Goal: Task Accomplishment & Management: Complete application form

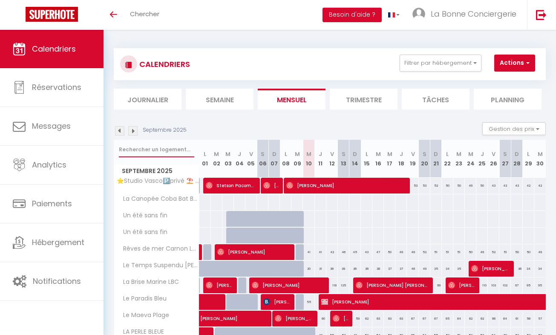
click at [140, 154] on input "text" at bounding box center [156, 149] width 75 height 15
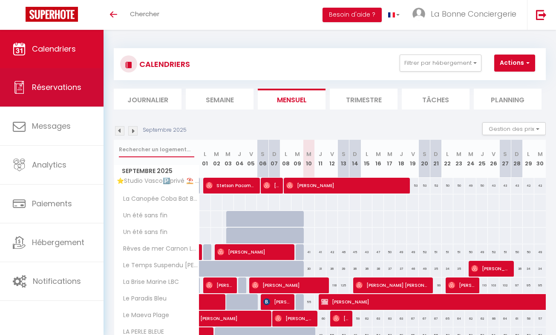
click at [70, 96] on link "Réservations" at bounding box center [52, 87] width 104 height 38
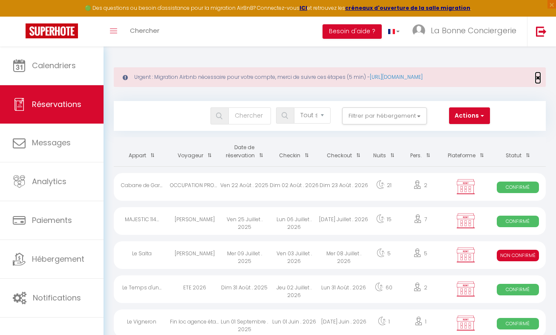
click at [539, 74] on span "×" at bounding box center [538, 77] width 5 height 11
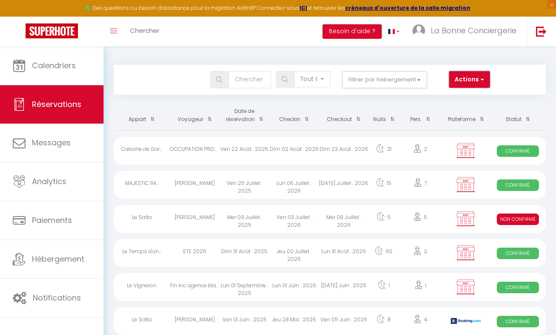
click at [486, 80] on button "Actions" at bounding box center [469, 79] width 41 height 17
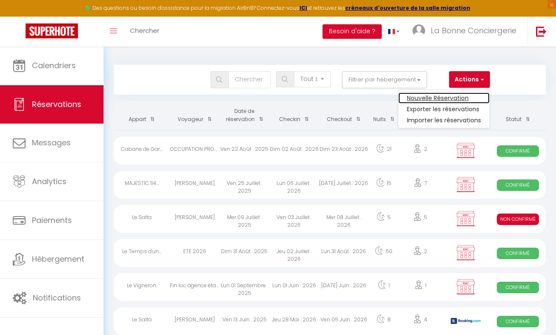
click at [471, 94] on link "Nouvelle Réservation" at bounding box center [444, 98] width 91 height 11
select select
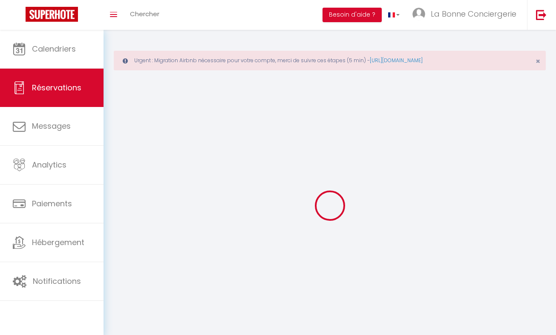
select select
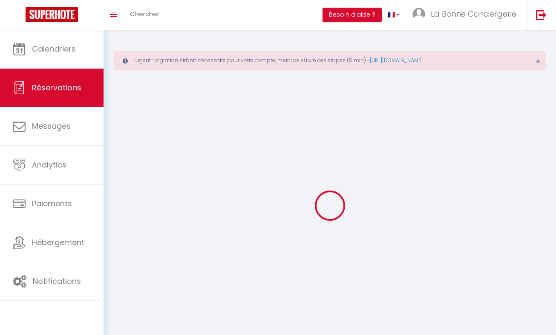
select select
checkbox input "false"
select select
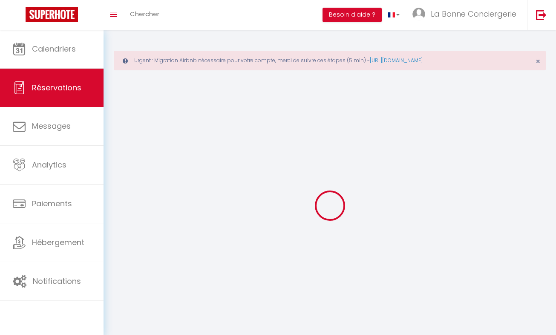
select select
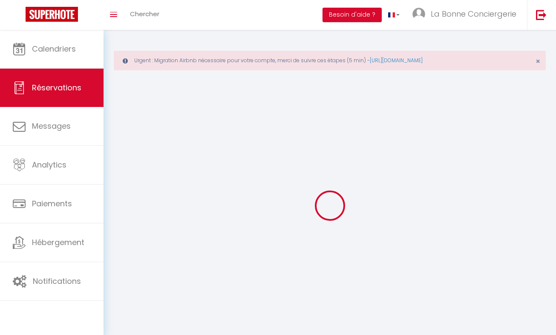
select select
checkbox input "false"
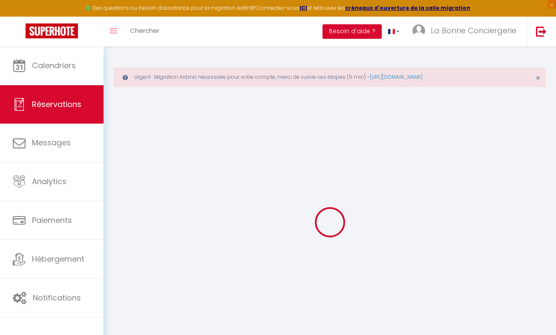
select select
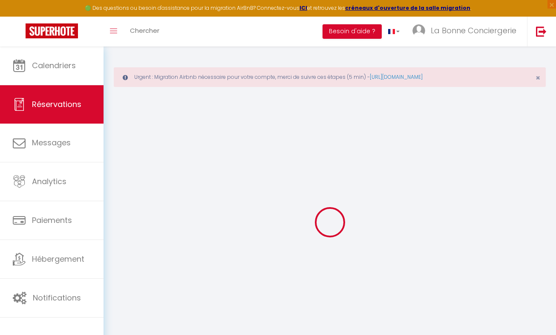
select select
checkbox input "false"
select select
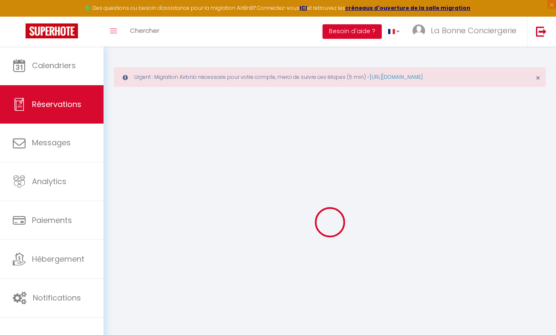
select select
checkbox input "false"
select select
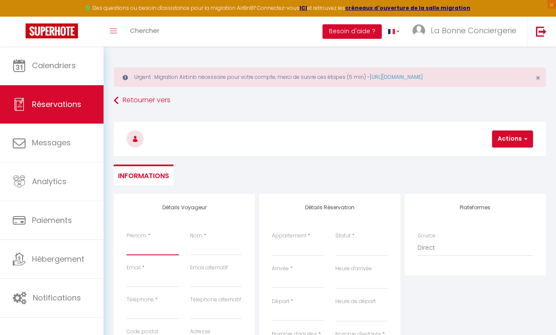
click at [166, 247] on input "Prénom" at bounding box center [153, 247] width 52 height 15
click at [141, 245] on input "Prénom" at bounding box center [153, 247] width 52 height 15
type input "I"
select select
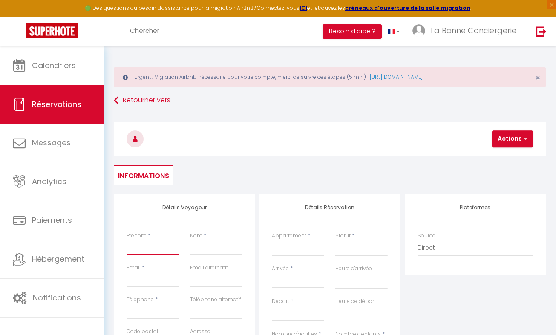
select select
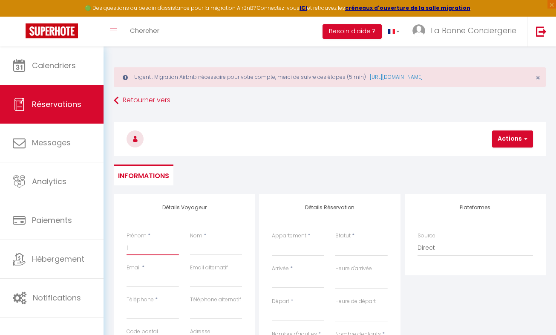
checkbox input "false"
type input "IS"
select select
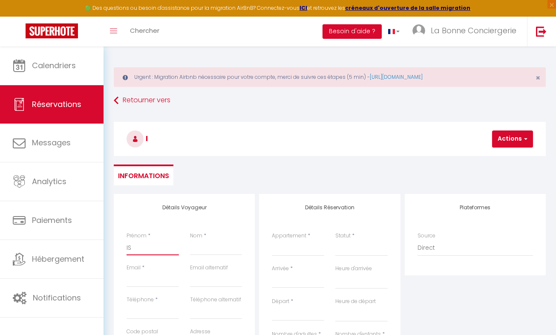
select select
checkbox input "false"
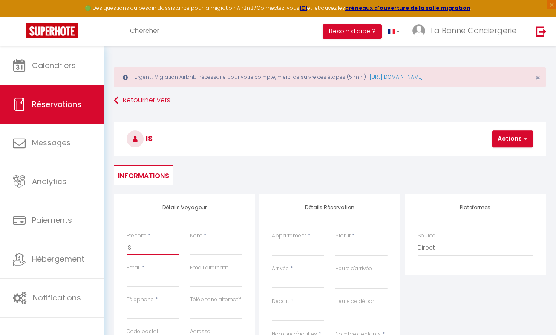
type input "ISA"
select select
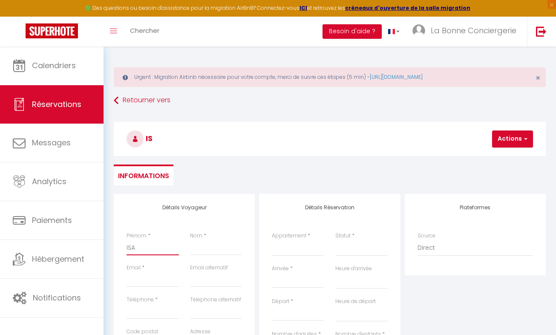
select select
checkbox input "false"
type input "ISAB"
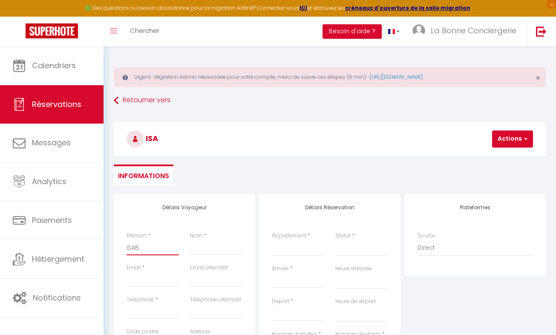
select select
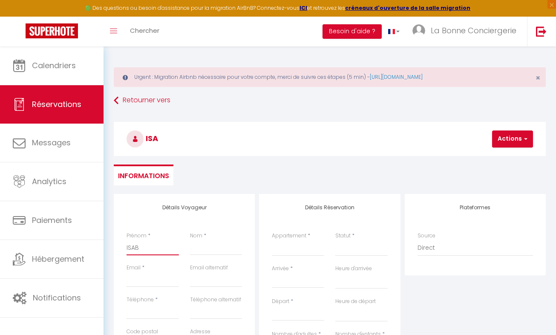
select select
checkbox input "false"
type input "ISABE"
select select
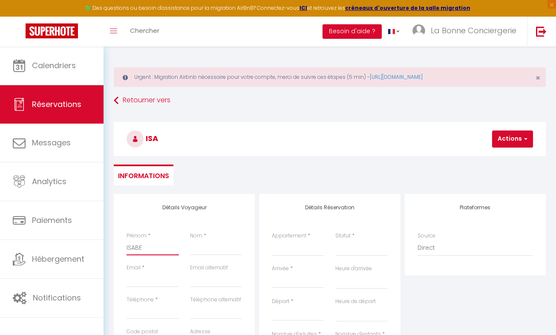
select select
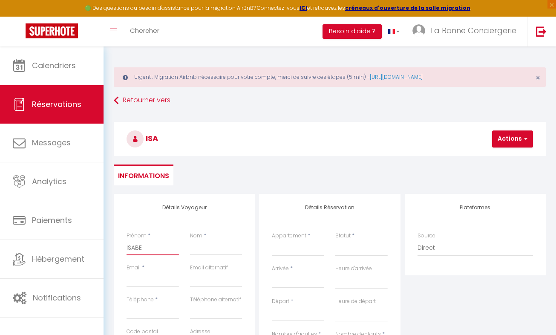
select select
checkbox input "false"
type input "[PERSON_NAME]"
select select
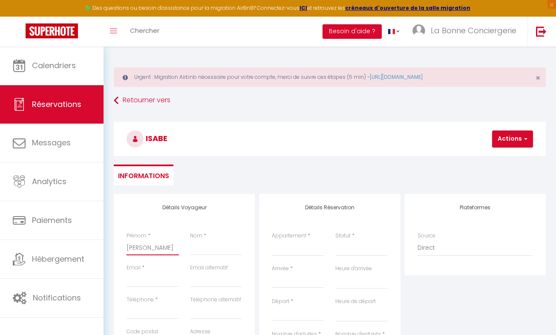
select select
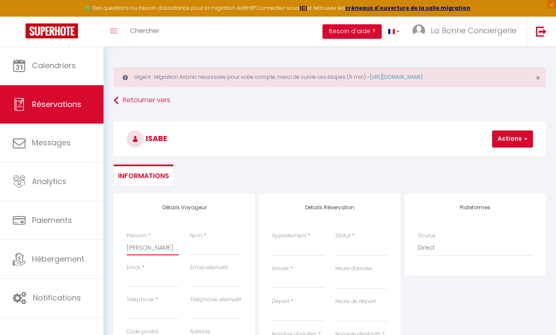
checkbox input "false"
type input "[PERSON_NAME]"
select select
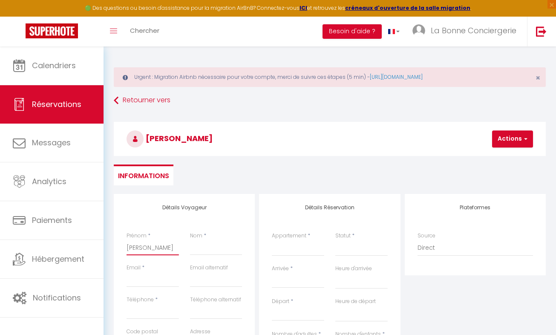
select select
checkbox input "false"
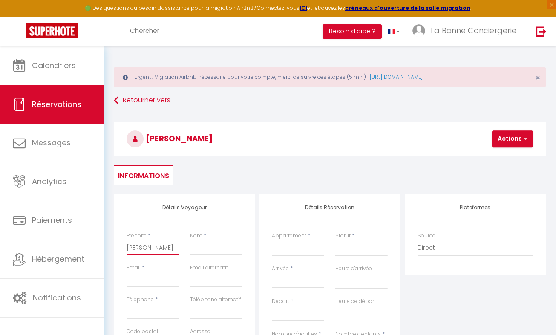
type input "[PERSON_NAME]"
select select
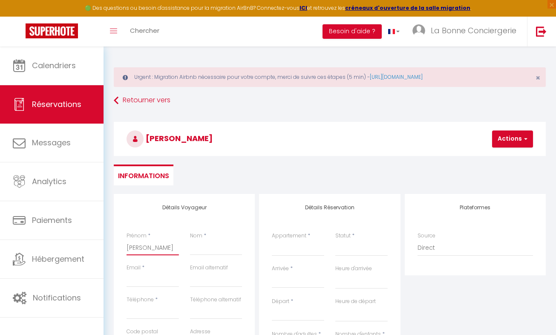
select select
checkbox input "false"
type input "[PERSON_NAME]"
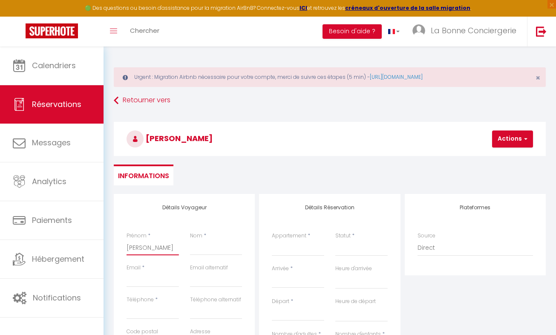
select select
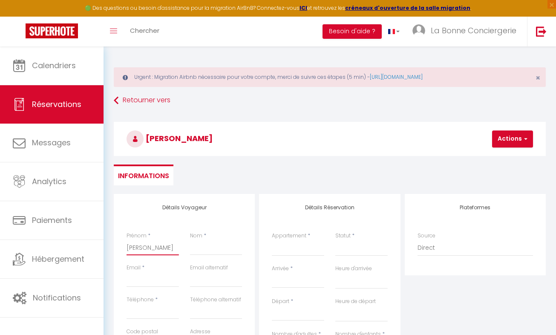
select select
checkbox input "false"
type input "[PERSON_NAME]"
click at [220, 256] on div "Nom *" at bounding box center [217, 248] width 64 height 32
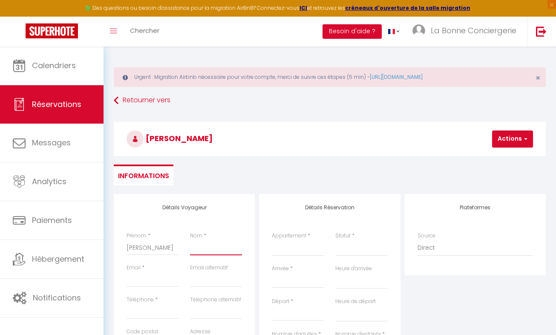
click at [209, 253] on input "Nom" at bounding box center [216, 247] width 52 height 15
type input "F"
select select
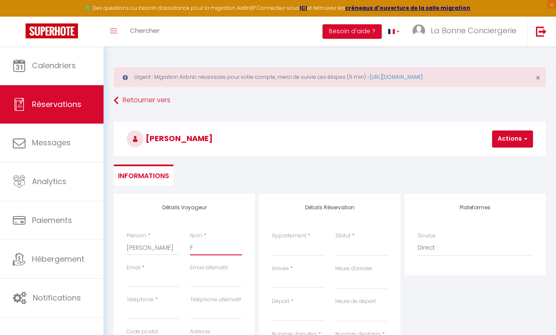
select select
checkbox input "false"
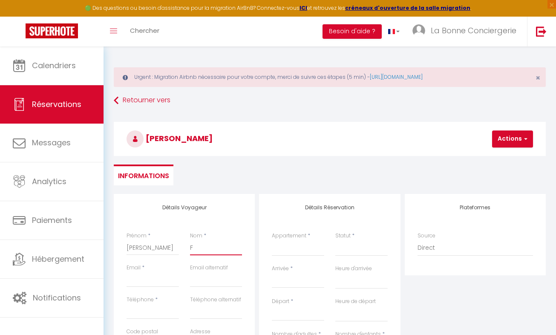
type input "FR"
select select
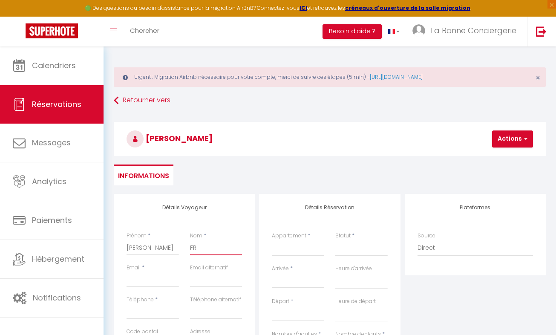
select select
checkbox input "false"
type input "FRE"
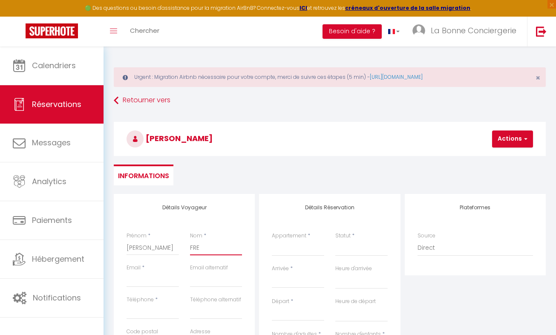
select select
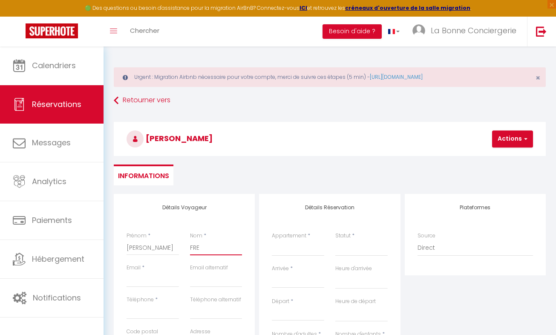
select select
checkbox input "false"
type input "FREN"
select select
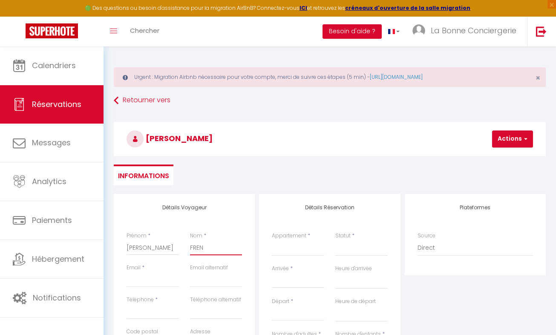
select select
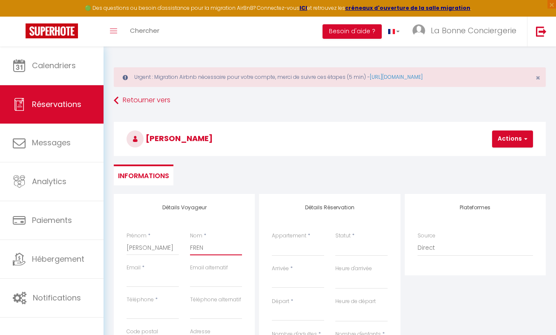
select select
checkbox input "false"
type input "FRENOI"
select select
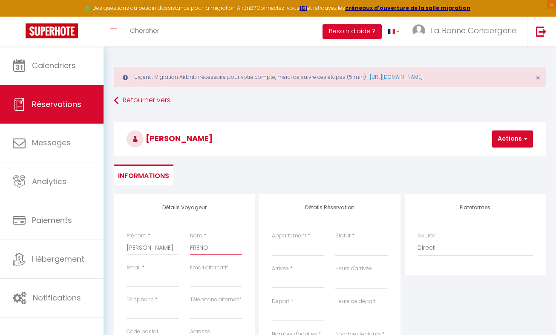
select select
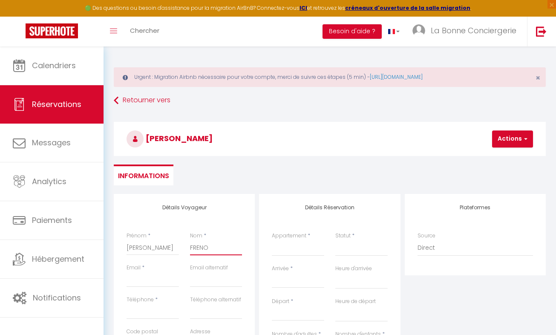
checkbox input "false"
select select
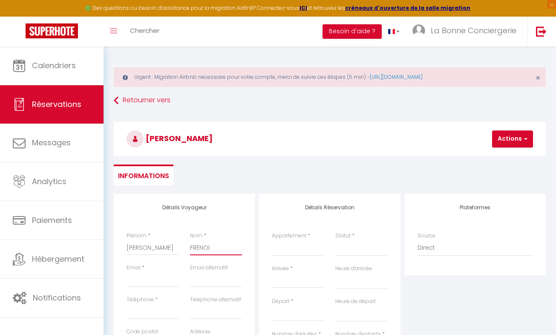
select select
checkbox input "false"
type input "FRENOIS"
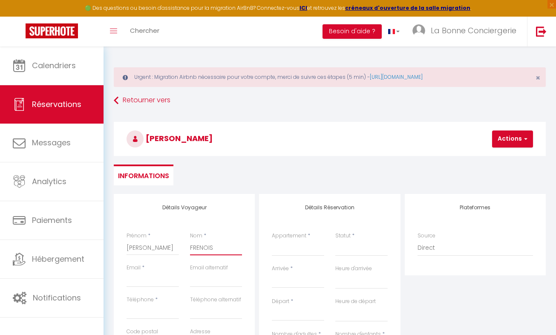
select select
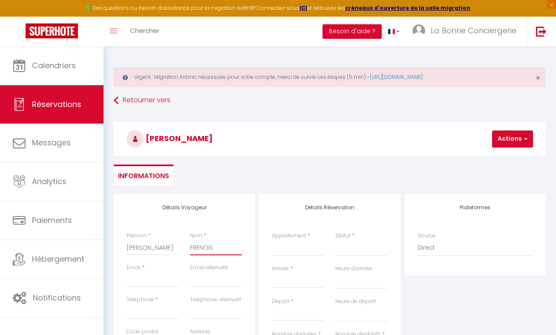
select select
checkbox input "false"
type input "FRENOIS"
click at [163, 285] on input "Email client" at bounding box center [153, 279] width 52 height 15
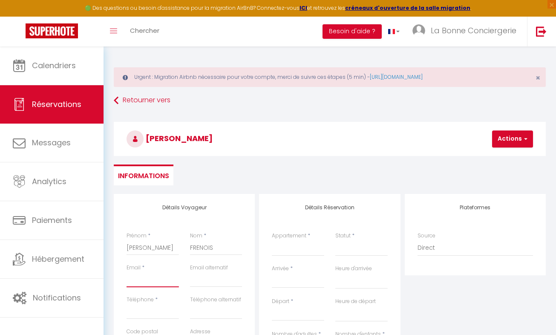
type input "i"
select select
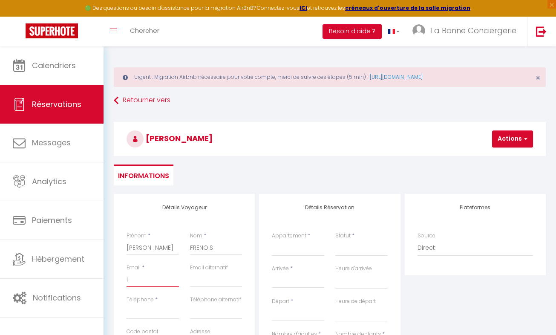
select select
checkbox input "false"
type input "is"
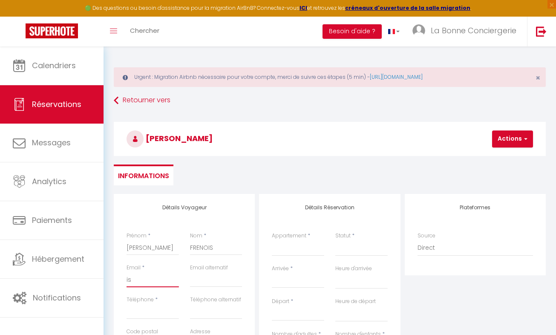
select select
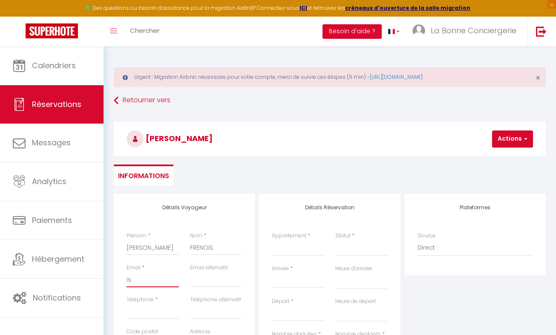
select select
checkbox input "false"
type input "isa"
select select
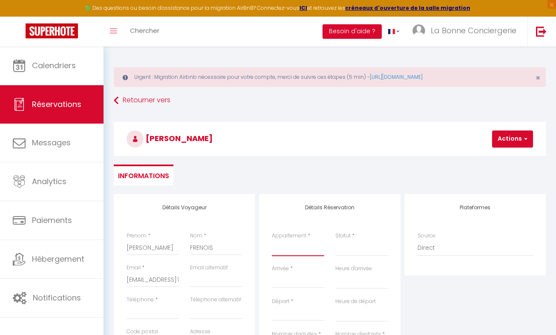
click at [292, 246] on select "⭐Studio Vasco🅿️privé ⛱️ Proche plage Rêves de mer Carnon LBC Le Temps Suspendu …" at bounding box center [298, 248] width 52 height 16
click at [272, 240] on select "⭐Studio Vasco🅿️privé ⛱️ Proche plage Rêves de mer Carnon LBC Le Temps Suspendu …" at bounding box center [298, 248] width 52 height 16
click at [349, 253] on select "Confirmé Non Confirmé [PERSON_NAME] par le voyageur No Show Request" at bounding box center [362, 248] width 52 height 16
click at [344, 252] on select "Confirmé Non Confirmé [PERSON_NAME] par le voyageur No Show Request" at bounding box center [362, 248] width 52 height 16
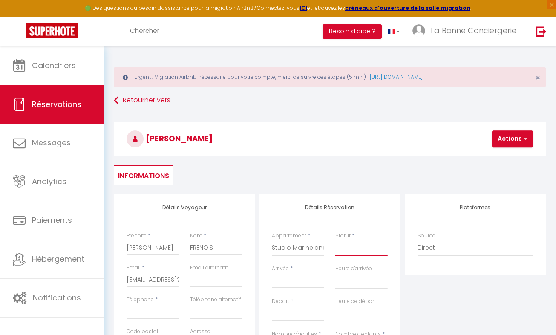
click at [344, 252] on select "Confirmé Non Confirmé [PERSON_NAME] par le voyageur No Show Request" at bounding box center [362, 248] width 52 height 16
click at [336, 240] on select "Confirmé Non Confirmé [PERSON_NAME] par le voyageur No Show Request" at bounding box center [362, 248] width 52 height 16
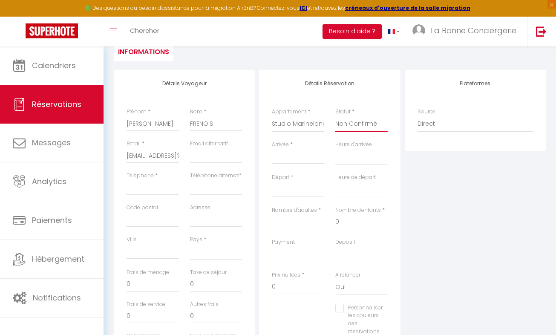
scroll to position [125, 0]
click at [156, 183] on input "Téléphone" at bounding box center [153, 186] width 52 height 15
click at [156, 216] on input "Code postal" at bounding box center [153, 218] width 52 height 15
click at [148, 253] on input "Ville" at bounding box center [153, 250] width 52 height 15
click at [199, 253] on select "[GEOGRAPHIC_DATA] [GEOGRAPHIC_DATA] [GEOGRAPHIC_DATA] [GEOGRAPHIC_DATA] [GEOGRA…" at bounding box center [216, 251] width 52 height 16
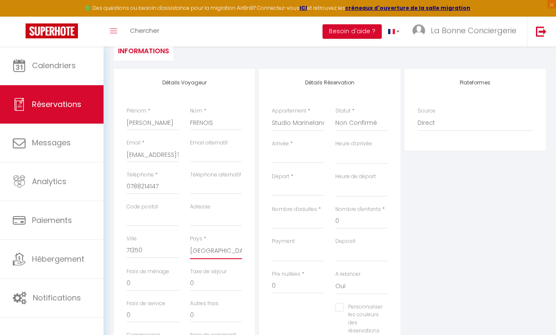
click at [190, 243] on select "[GEOGRAPHIC_DATA] [GEOGRAPHIC_DATA] [GEOGRAPHIC_DATA] [GEOGRAPHIC_DATA] [GEOGRA…" at bounding box center [216, 251] width 52 height 16
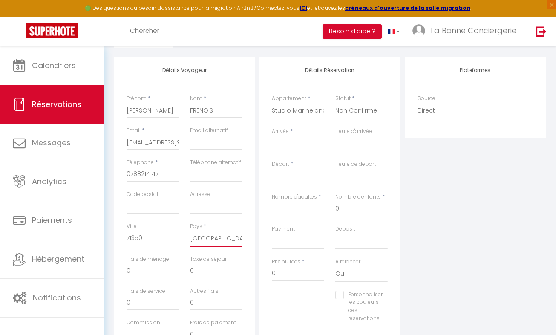
scroll to position [163, 0]
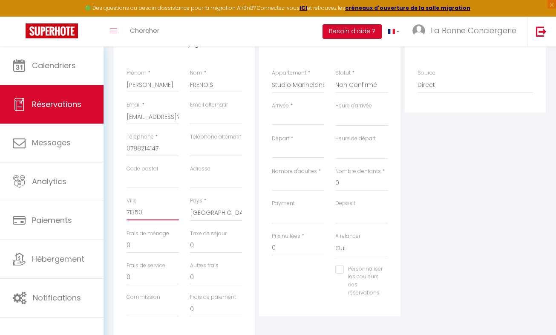
click at [162, 214] on input "71350" at bounding box center [153, 212] width 52 height 15
click at [145, 183] on input "Code postal" at bounding box center [153, 180] width 52 height 15
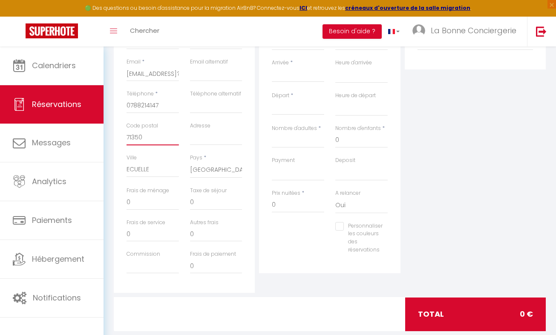
scroll to position [223, 0]
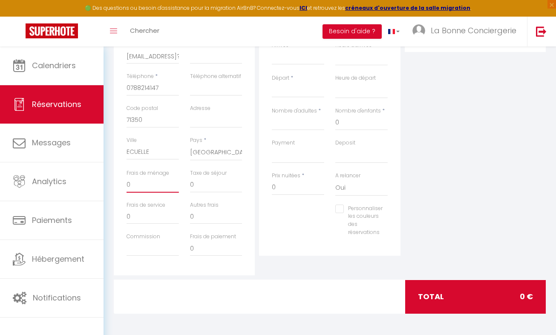
click at [141, 185] on input "0" at bounding box center [153, 184] width 52 height 15
click at [296, 190] on input "0" at bounding box center [298, 187] width 52 height 15
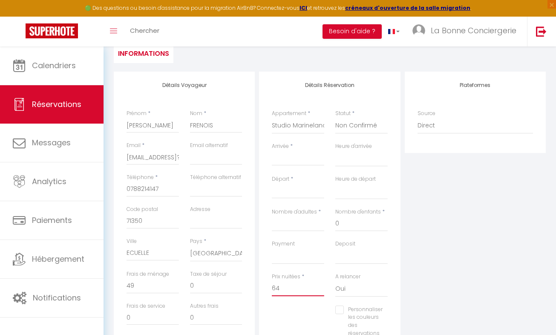
scroll to position [123, 0]
click at [280, 164] on div "< [DATE] > Dim Lun Mar Mer Jeu Ven Sam 1 2 3 4 5 6 7 8 9 10 11 12 13 14 15 16 1…" at bounding box center [298, 157] width 52 height 15
click at [278, 160] on input "Arrivée" at bounding box center [298, 158] width 52 height 11
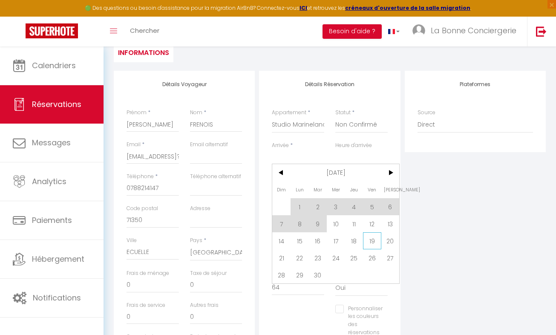
click at [374, 240] on span "19" at bounding box center [372, 240] width 18 height 17
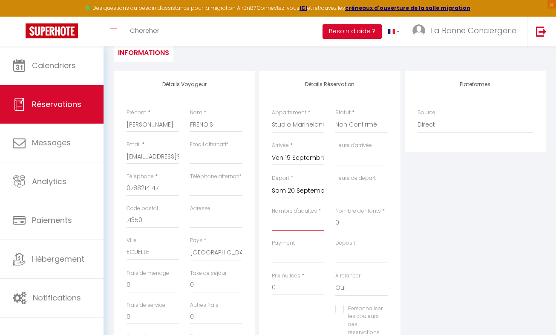
click at [304, 223] on input "Nombre d'adultes" at bounding box center [298, 222] width 52 height 15
click at [294, 223] on input "Nombre d'adultes" at bounding box center [298, 222] width 52 height 15
click at [316, 193] on input "Sam 20 Septembre 2025" at bounding box center [298, 190] width 52 height 11
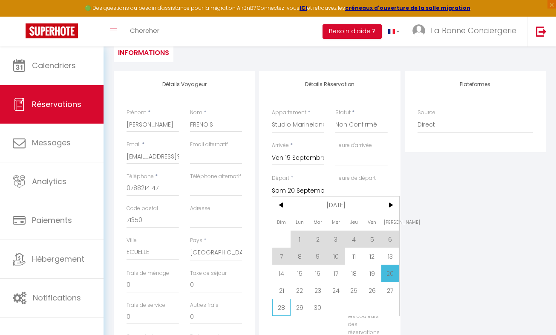
click at [278, 306] on span "28" at bounding box center [281, 307] width 18 height 17
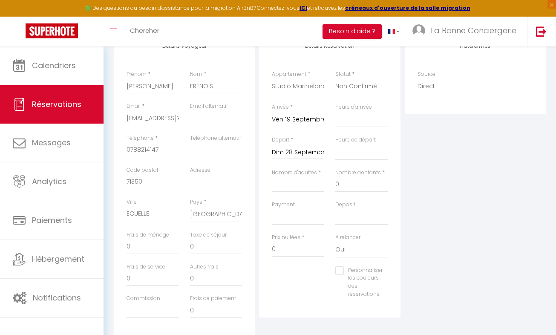
scroll to position [170, 0]
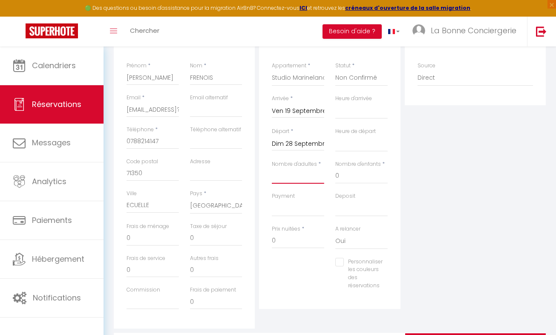
click at [289, 170] on input "Nombre d'adultes" at bounding box center [298, 175] width 52 height 15
click at [299, 239] on input "450" at bounding box center [298, 240] width 52 height 15
click at [218, 241] on input "0" at bounding box center [216, 238] width 52 height 15
click at [153, 241] on input "0" at bounding box center [153, 238] width 52 height 15
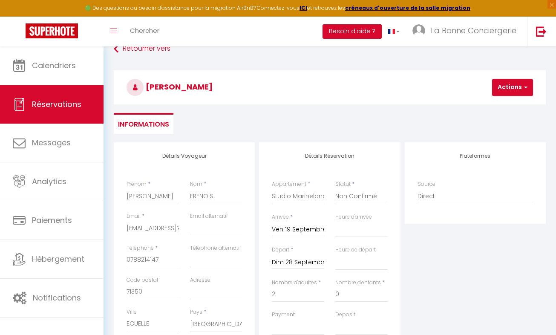
scroll to position [49, 0]
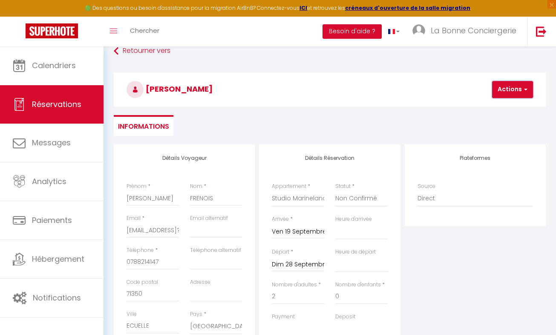
click at [513, 94] on button "Actions" at bounding box center [513, 89] width 41 height 17
click at [507, 107] on link "Enregistrer" at bounding box center [520, 108] width 67 height 11
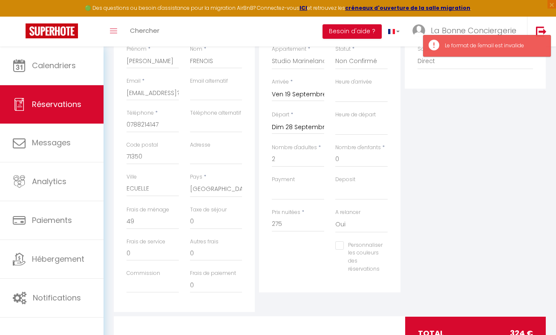
scroll to position [196, 0]
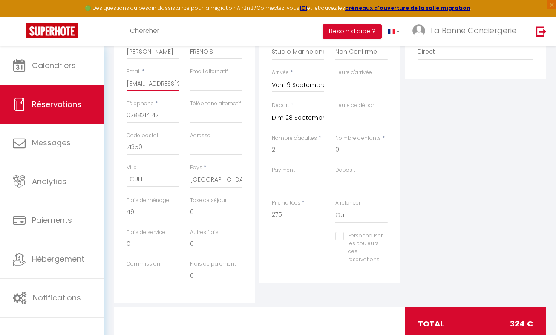
click at [164, 84] on input "[EMAIL_ADDRESS]?com" at bounding box center [153, 83] width 52 height 15
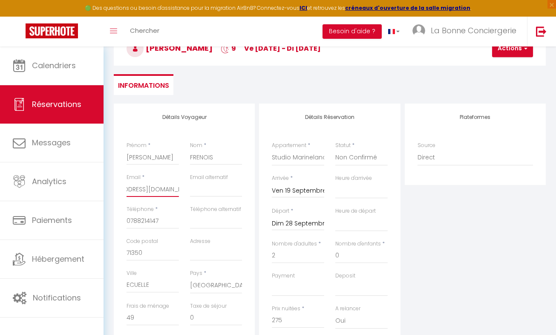
scroll to position [67, 0]
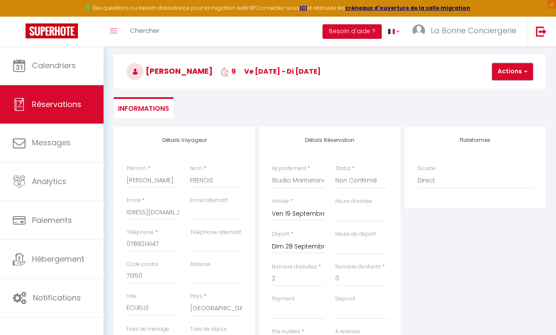
click at [508, 72] on button "Actions" at bounding box center [513, 71] width 41 height 17
click at [504, 92] on link "Enregistrer" at bounding box center [520, 90] width 67 height 11
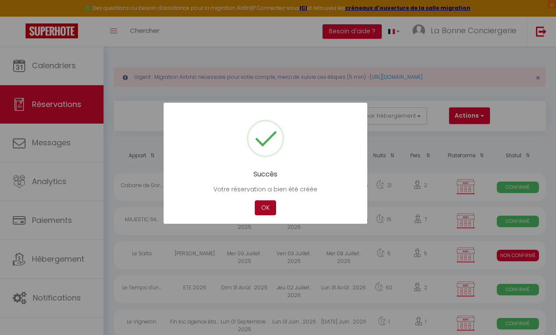
click at [267, 206] on button "OK" at bounding box center [265, 207] width 21 height 15
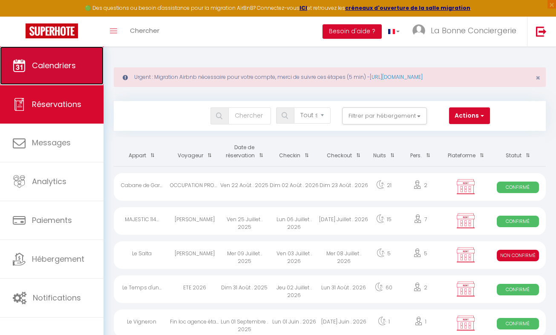
click at [66, 64] on span "Calendriers" at bounding box center [54, 65] width 44 height 11
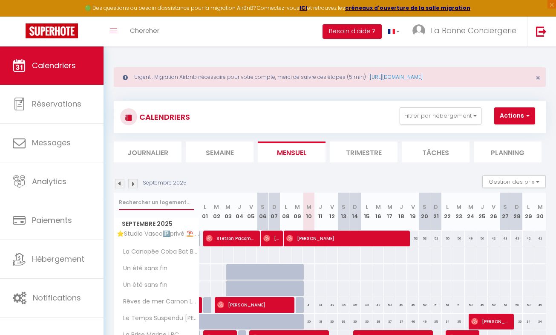
click at [158, 209] on input "text" at bounding box center [156, 202] width 75 height 15
click at [145, 203] on input "text" at bounding box center [156, 202] width 75 height 15
click at [145, 203] on input "M" at bounding box center [156, 202] width 75 height 15
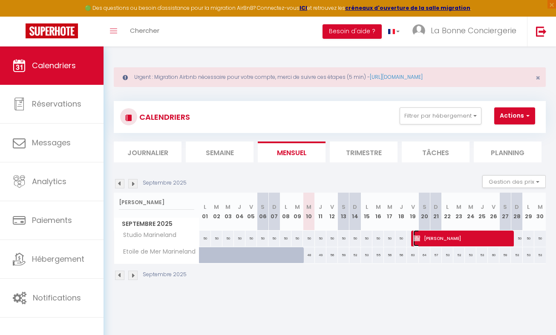
click at [449, 238] on span "[PERSON_NAME]" at bounding box center [462, 238] width 96 height 16
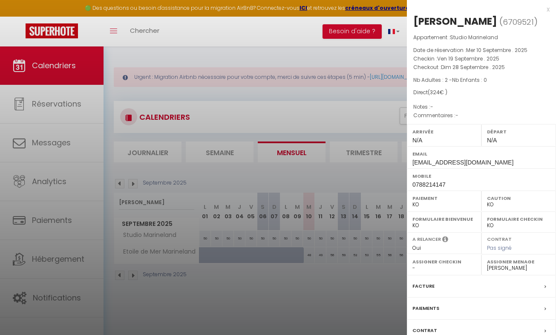
scroll to position [62, 0]
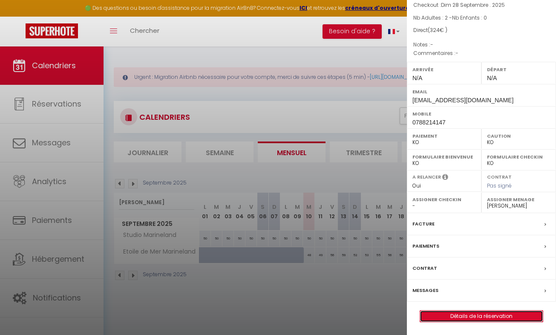
click at [466, 314] on link "Détails de la réservation" at bounding box center [481, 316] width 123 height 11
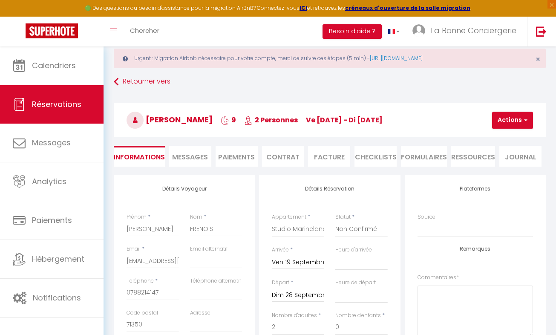
scroll to position [17, 0]
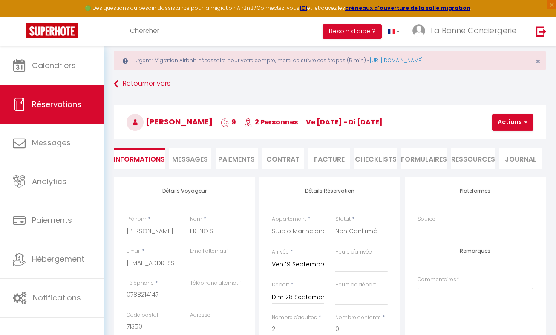
click at [243, 166] on li "Paiements" at bounding box center [237, 158] width 42 height 21
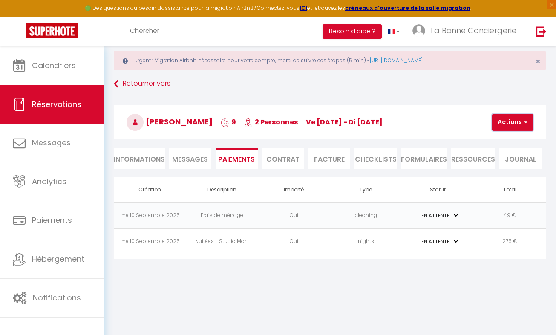
click at [530, 121] on button "Actions" at bounding box center [513, 122] width 41 height 17
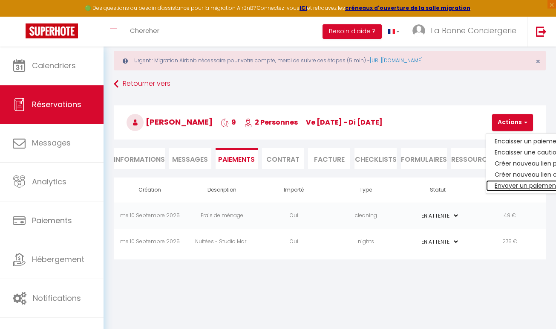
click at [540, 188] on link "Envoyer un paiement global" at bounding box center [539, 185] width 105 height 11
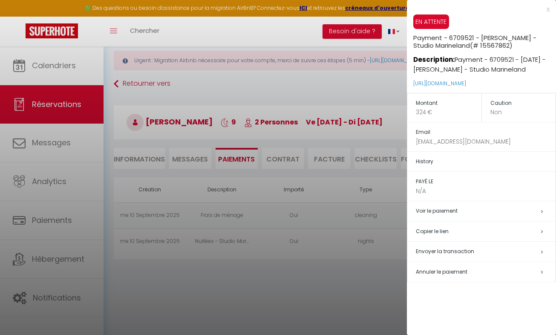
click at [466, 251] on span "Envoyer la transaction" at bounding box center [445, 251] width 58 height 7
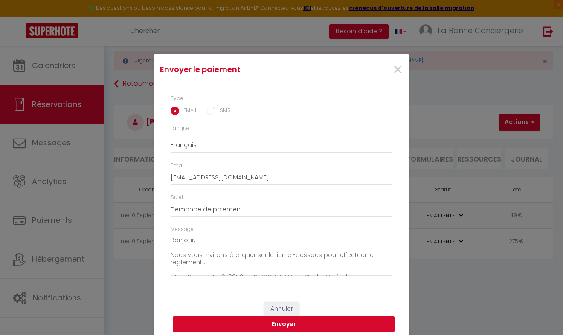
click at [263, 323] on button "Envoyer" at bounding box center [284, 324] width 222 height 16
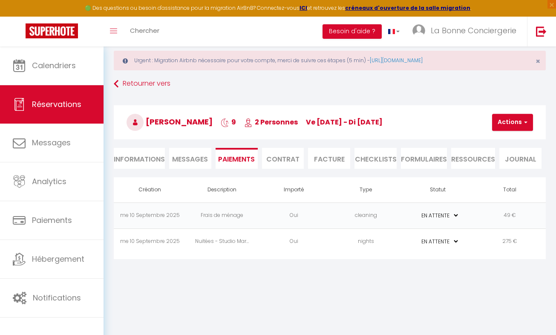
click at [130, 171] on div "Retourner vers [PERSON_NAME] 9 2 Personnes ve [DATE] - di [DATE] Actions Enregi…" at bounding box center [329, 126] width 443 height 101
click at [125, 164] on li "Informations" at bounding box center [139, 158] width 51 height 21
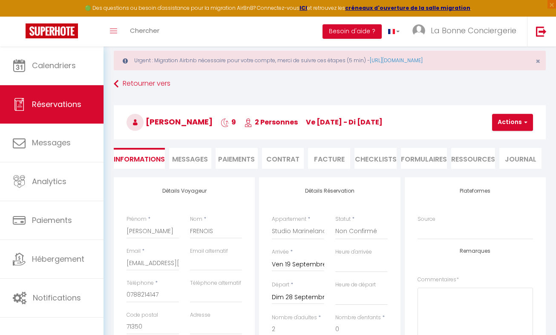
click at [287, 155] on li "Contrat" at bounding box center [283, 158] width 42 height 21
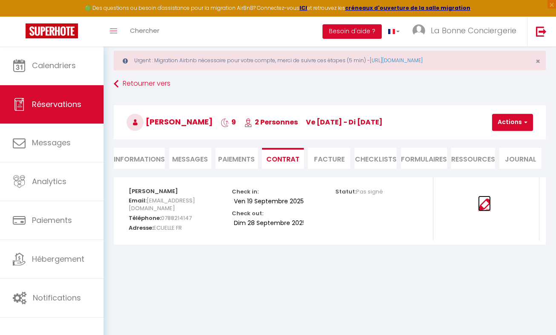
click at [490, 203] on img at bounding box center [484, 205] width 13 height 13
click at [513, 114] on button "Actions" at bounding box center [513, 122] width 41 height 17
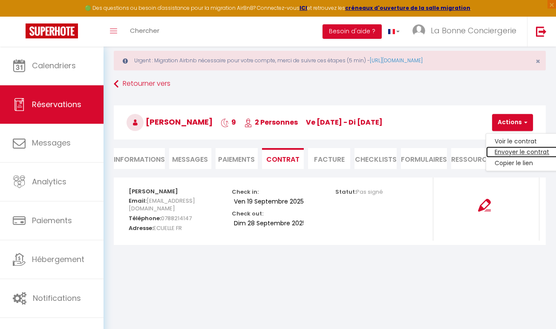
click at [525, 154] on link "Envoyer le contrat" at bounding box center [523, 152] width 72 height 11
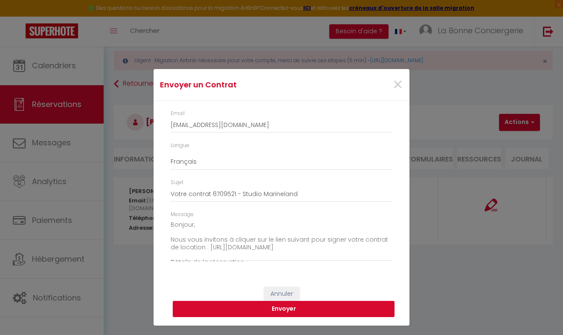
click at [290, 308] on button "Envoyer" at bounding box center [284, 309] width 222 height 16
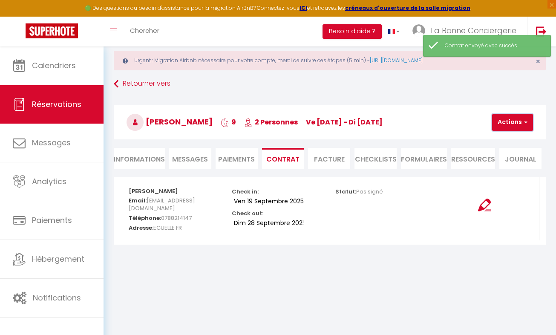
click at [516, 121] on button "Actions" at bounding box center [513, 122] width 41 height 17
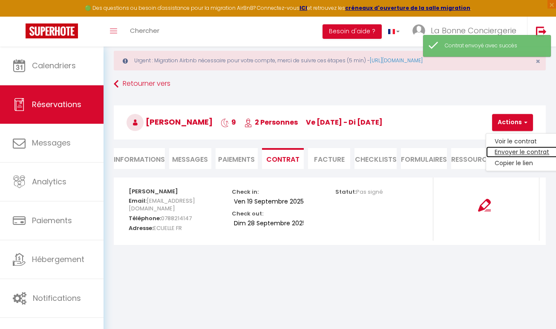
click at [512, 151] on link "Envoyer le contrat" at bounding box center [523, 152] width 72 height 11
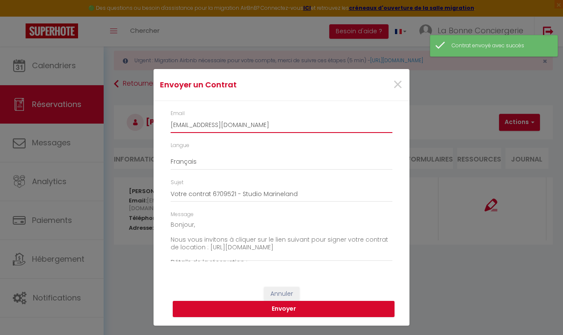
drag, startPoint x: 279, startPoint y: 122, endPoint x: 0, endPoint y: 99, distance: 279.8
click at [0, 99] on html "🟢 Des questions ou besoin d'assistance pour la migration AirBnB? Connectez-vous…" at bounding box center [281, 150] width 563 height 335
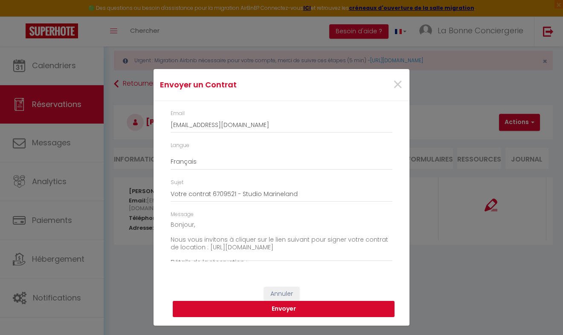
click at [243, 311] on button "Envoyer" at bounding box center [284, 309] width 222 height 16
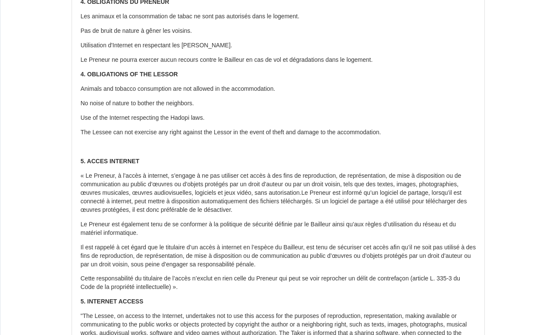
scroll to position [1748, 0]
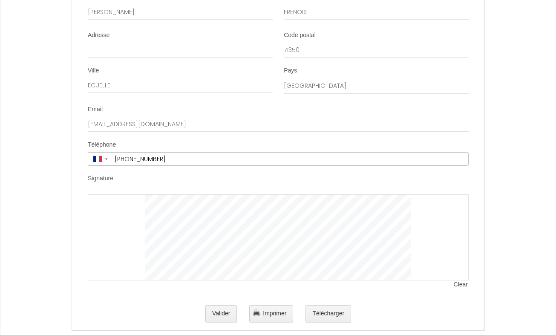
scroll to position [1723, 0]
